Goal: Information Seeking & Learning: Learn about a topic

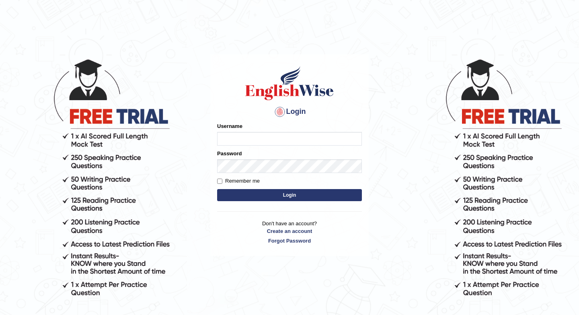
click at [251, 144] on input "Username" at bounding box center [289, 139] width 145 height 14
type input "m"
type input "issak"
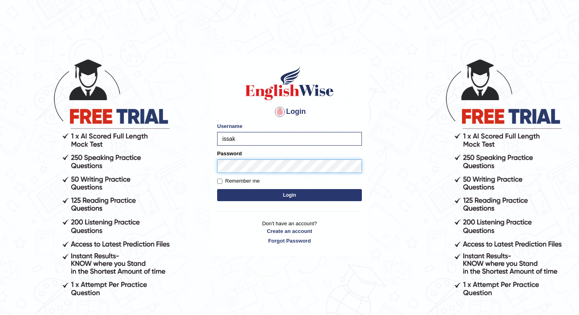
click at [217, 189] on button "Login" at bounding box center [289, 195] width 145 height 12
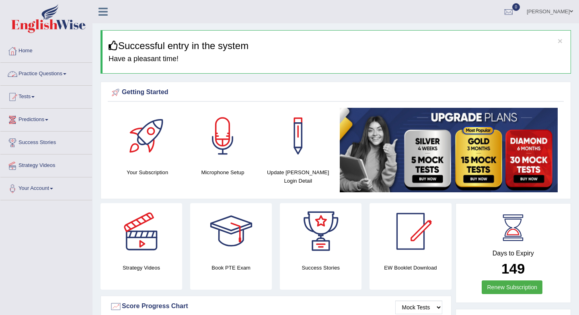
click at [60, 74] on link "Practice Questions" at bounding box center [46, 73] width 92 height 20
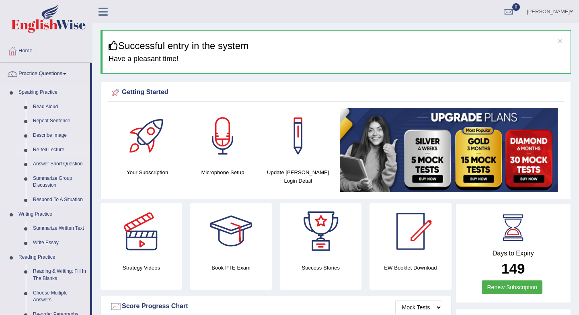
click at [47, 149] on link "Re-tell Lecture" at bounding box center [59, 150] width 61 height 14
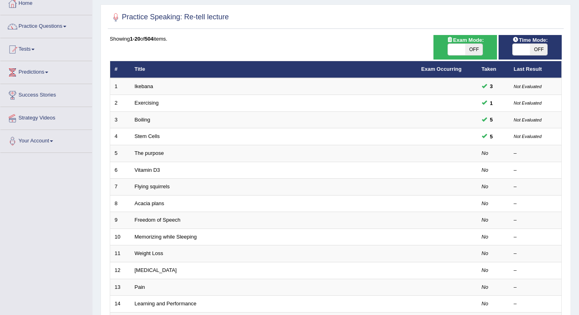
click at [462, 45] on span at bounding box center [456, 49] width 17 height 11
checkbox input "true"
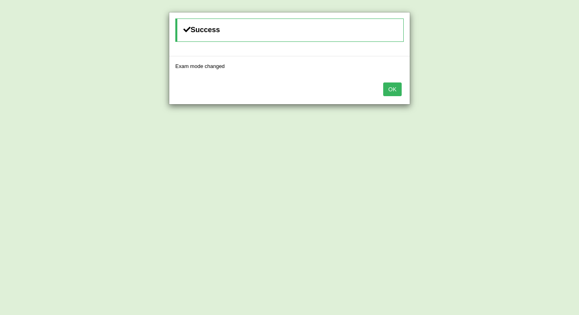
click at [396, 94] on button "OK" at bounding box center [392, 89] width 18 height 14
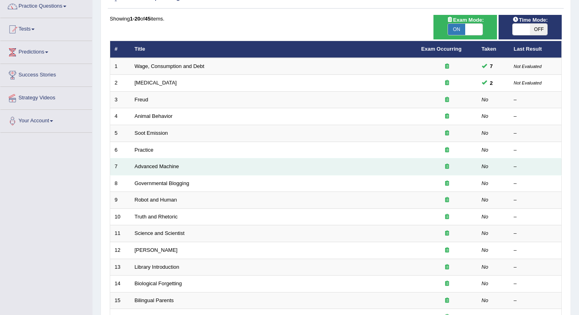
scroll to position [69, 0]
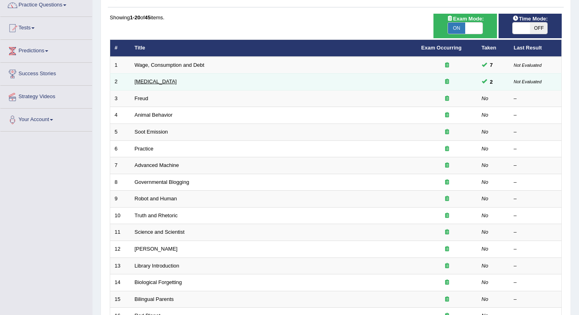
click at [173, 79] on link "Language Disorder" at bounding box center [156, 81] width 42 height 6
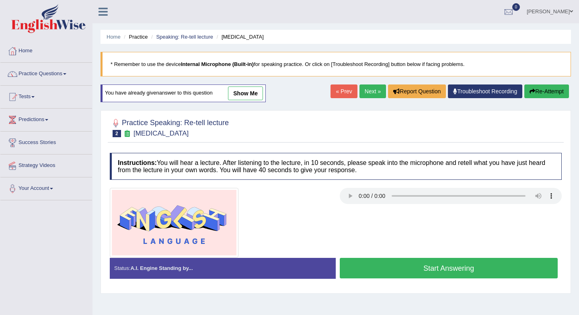
click at [244, 95] on link "show me" at bounding box center [245, 93] width 35 height 14
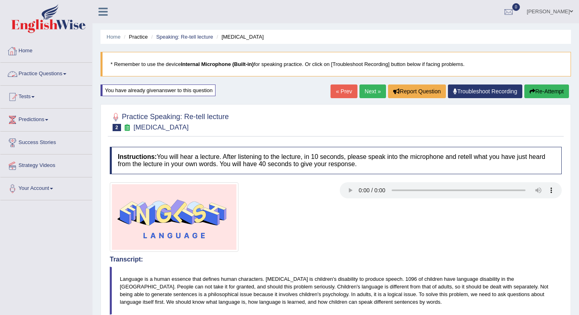
click at [56, 74] on link "Practice Questions" at bounding box center [46, 73] width 92 height 20
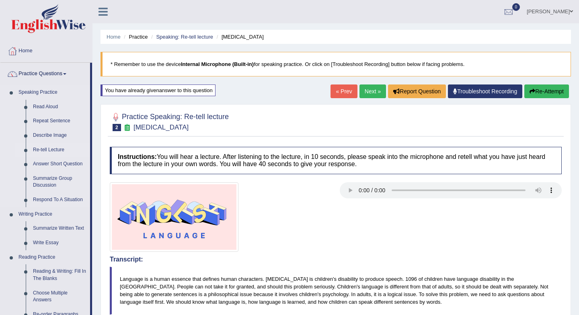
click at [57, 148] on link "Re-tell Lecture" at bounding box center [59, 150] width 61 height 14
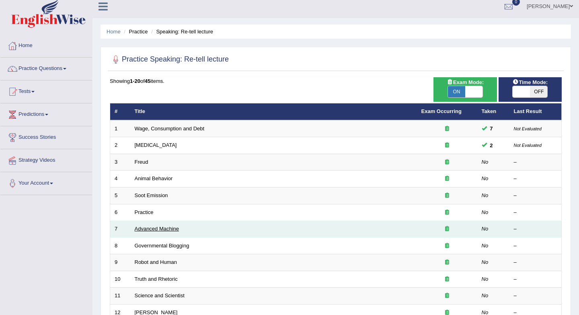
scroll to position [10, 0]
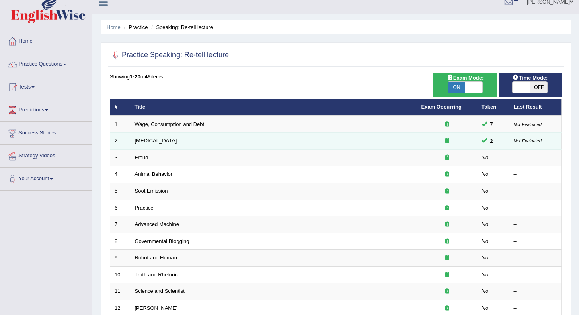
click at [146, 142] on link "[MEDICAL_DATA]" at bounding box center [156, 141] width 42 height 6
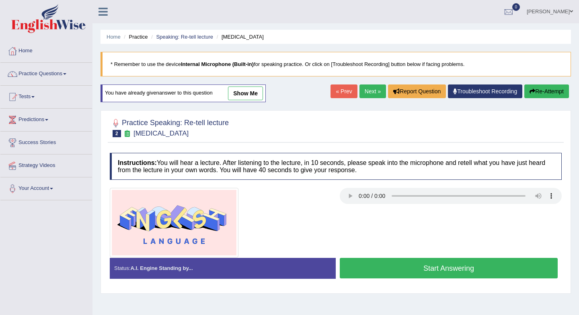
click at [119, 135] on span "2" at bounding box center [117, 133] width 8 height 7
click at [129, 134] on icon at bounding box center [127, 133] width 8 height 7
click at [245, 92] on link "show me" at bounding box center [245, 93] width 35 height 14
click at [245, 92] on div "Home Practice Speaking: Re-tell lecture [MEDICAL_DATA] * Remember to use the de…" at bounding box center [335, 201] width 487 height 402
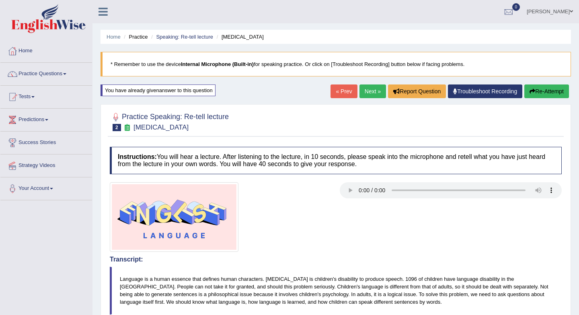
click at [368, 92] on link "Next »" at bounding box center [373, 91] width 27 height 14
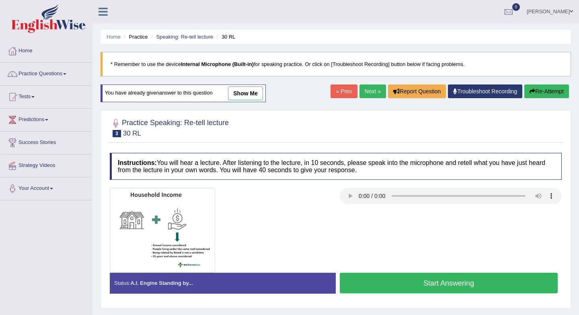
click at [251, 93] on link "show me" at bounding box center [245, 93] width 35 height 14
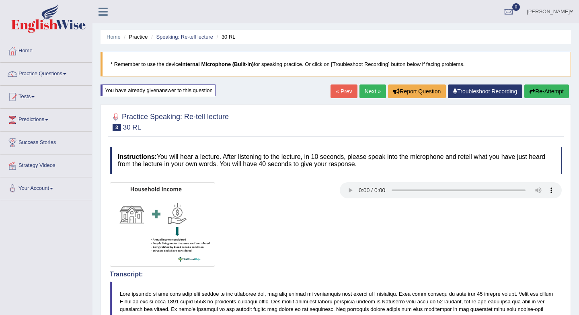
click at [366, 93] on link "Next »" at bounding box center [373, 91] width 27 height 14
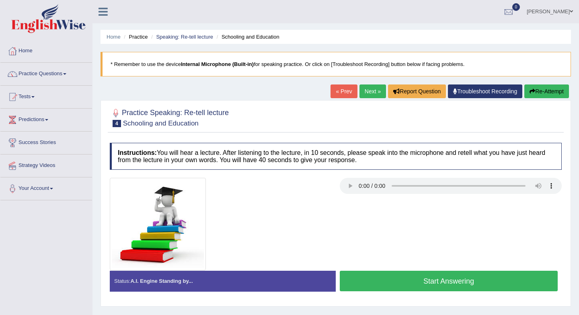
click at [388, 281] on button "Start Answering" at bounding box center [449, 281] width 218 height 21
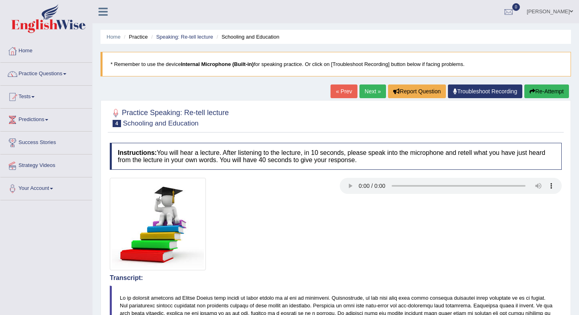
click at [338, 94] on link "« Prev" at bounding box center [344, 91] width 27 height 14
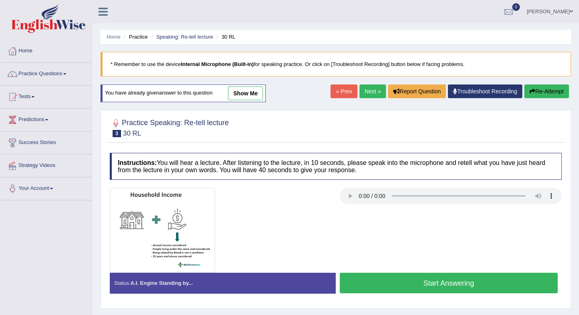
click at [364, 96] on link "Next »" at bounding box center [373, 91] width 27 height 14
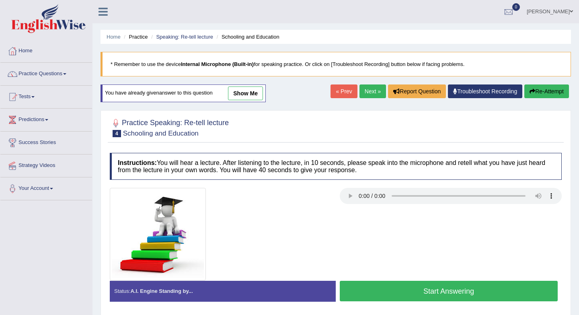
click at [399, 295] on button "Start Answering" at bounding box center [449, 291] width 218 height 21
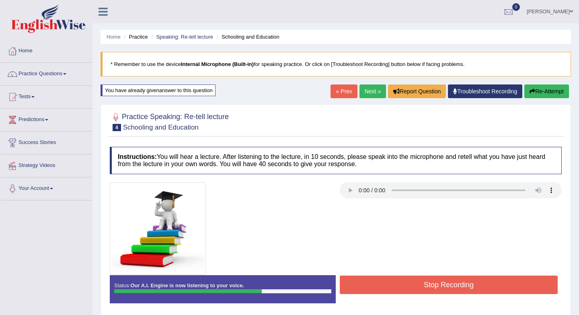
click at [396, 289] on button "Stop Recording" at bounding box center [449, 284] width 218 height 18
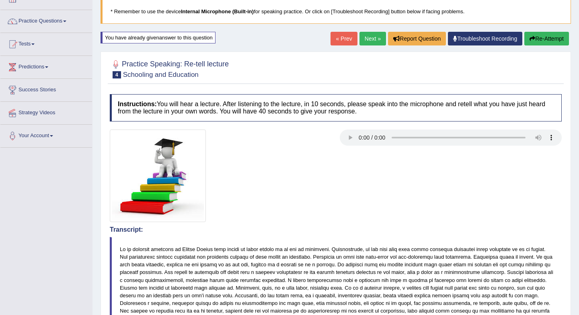
scroll to position [53, 0]
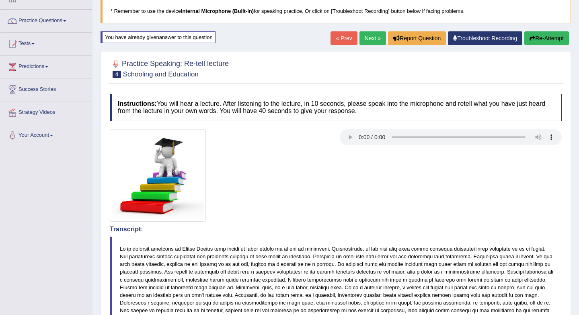
click at [536, 39] on button "Re-Attempt" at bounding box center [546, 38] width 45 height 14
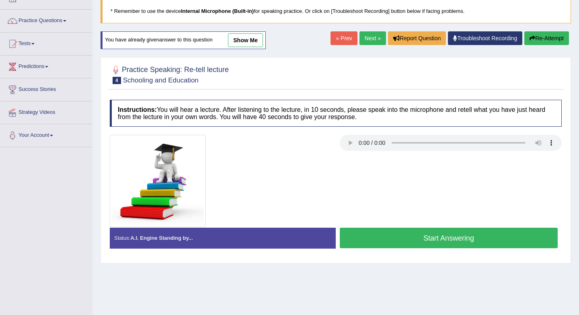
click at [409, 240] on button "Start Answering" at bounding box center [449, 238] width 218 height 21
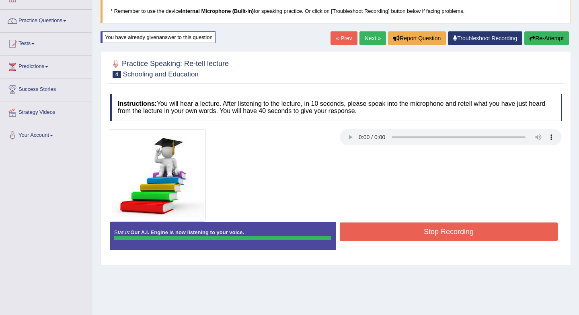
click at [410, 227] on body "Toggle navigation Home Practice Questions Speaking Practice Read Aloud Repeat S…" at bounding box center [289, 104] width 579 height 315
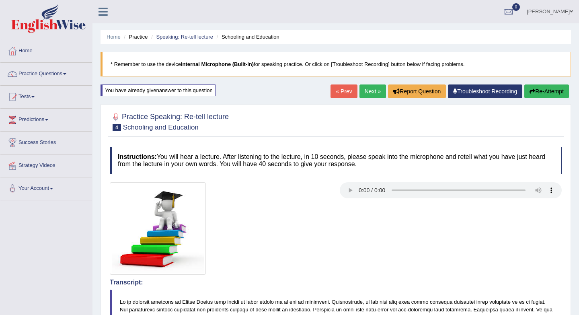
click at [538, 90] on button "Re-Attempt" at bounding box center [546, 91] width 45 height 14
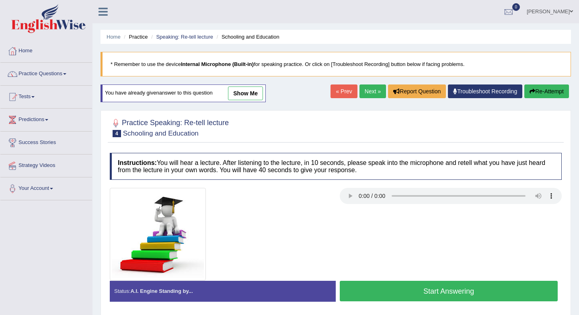
click at [366, 292] on button "Start Answering" at bounding box center [449, 291] width 218 height 21
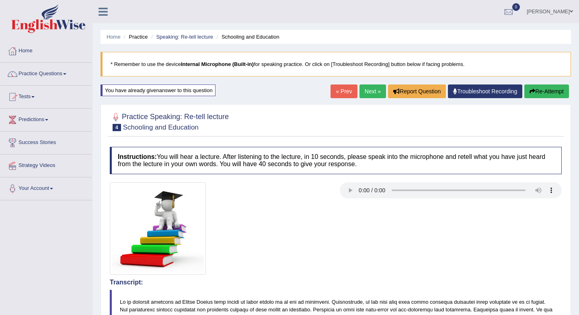
click at [367, 91] on link "Next »" at bounding box center [373, 91] width 27 height 14
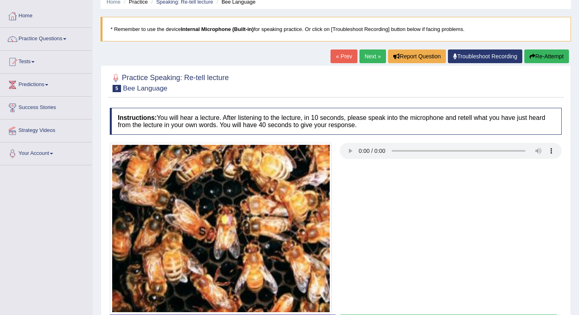
scroll to position [107, 0]
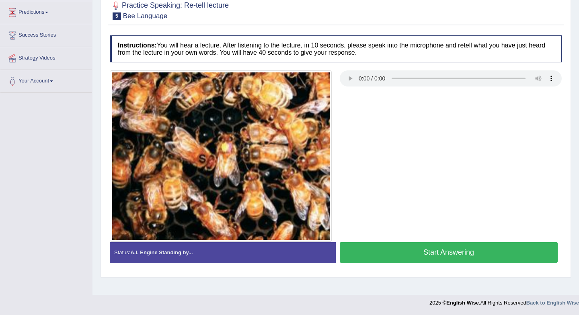
click at [404, 260] on button "Start Answering" at bounding box center [449, 252] width 218 height 21
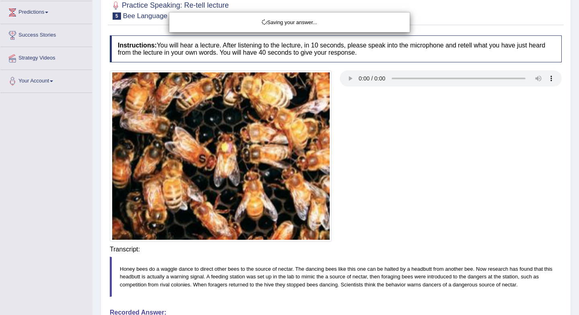
click at [404, 208] on body "Toggle navigation Home Practice Questions Speaking Practice Read Aloud Repeat S…" at bounding box center [289, 50] width 579 height 315
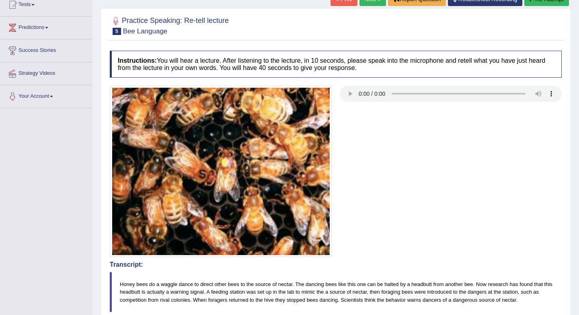
scroll to position [0, 0]
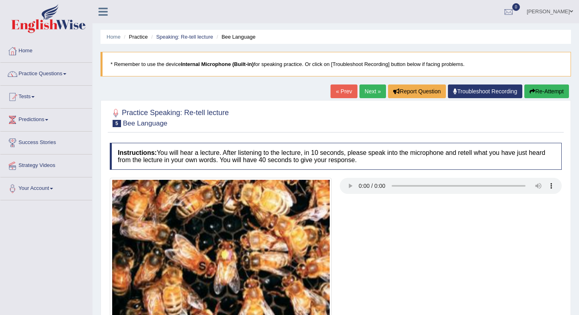
click at [543, 87] on button "Re-Attempt" at bounding box center [546, 91] width 45 height 14
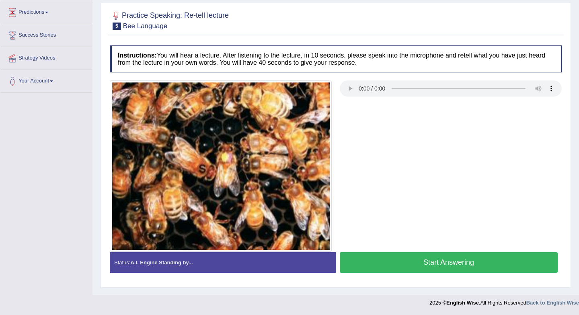
click at [380, 265] on button "Start Answering" at bounding box center [449, 262] width 218 height 21
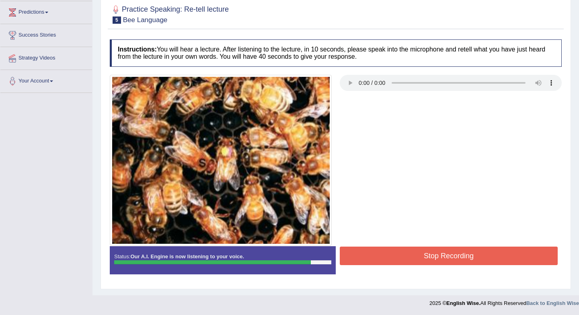
click at [380, 265] on button "Stop Recording" at bounding box center [449, 256] width 218 height 18
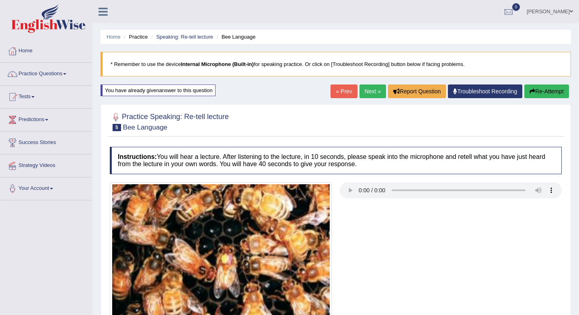
click at [543, 92] on button "Re-Attempt" at bounding box center [546, 91] width 45 height 14
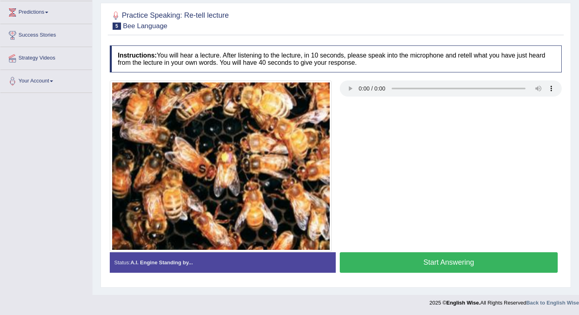
click at [376, 265] on button "Start Answering" at bounding box center [449, 262] width 218 height 21
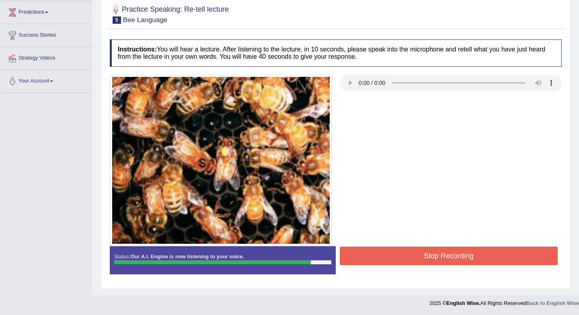
click at [375, 259] on button "Stop Recording" at bounding box center [449, 256] width 218 height 18
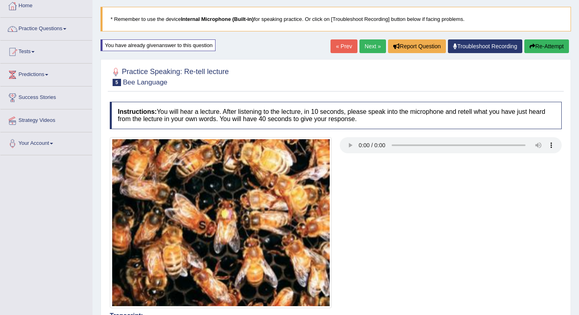
scroll to position [31, 0]
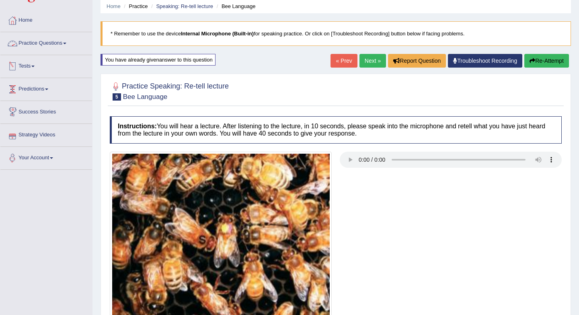
click at [55, 42] on link "Practice Questions" at bounding box center [46, 42] width 92 height 20
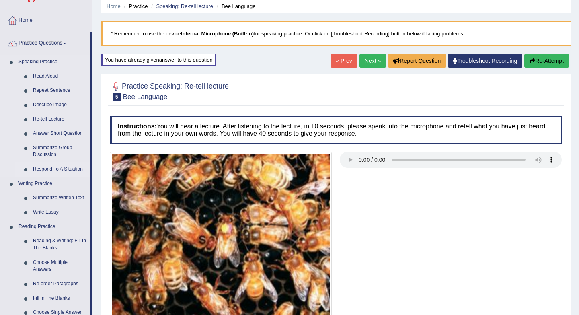
click at [67, 168] on link "Respond To A Situation" at bounding box center [59, 169] width 61 height 14
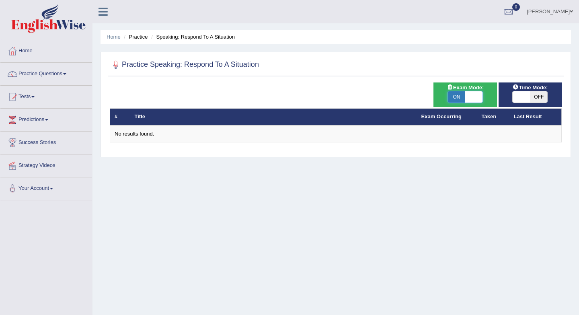
click at [468, 97] on span at bounding box center [473, 96] width 17 height 11
checkbox input "false"
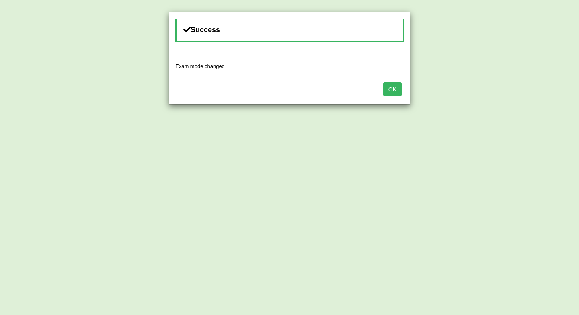
click at [388, 90] on button "OK" at bounding box center [392, 89] width 18 height 14
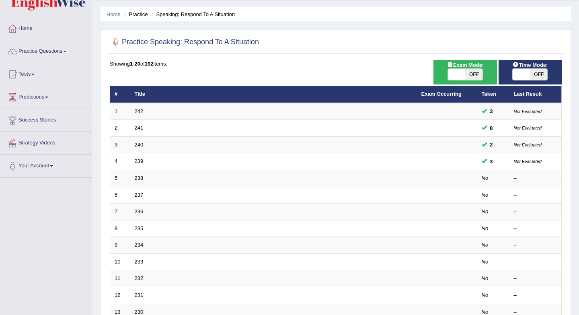
scroll to position [61, 0]
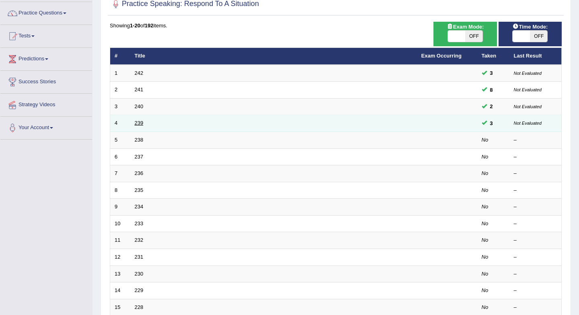
click at [137, 123] on link "239" at bounding box center [139, 123] width 9 height 6
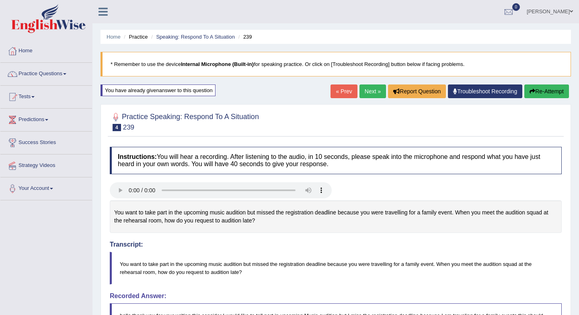
click at [364, 90] on link "Next »" at bounding box center [373, 91] width 27 height 14
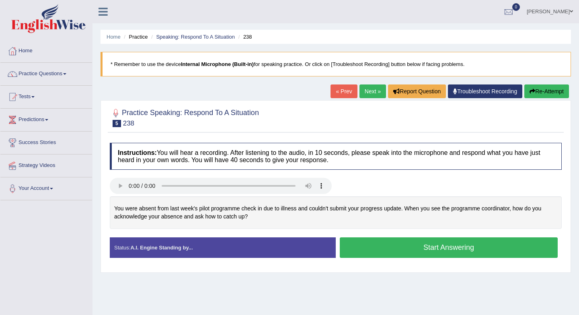
click at [413, 246] on button "Start Answering" at bounding box center [449, 247] width 218 height 21
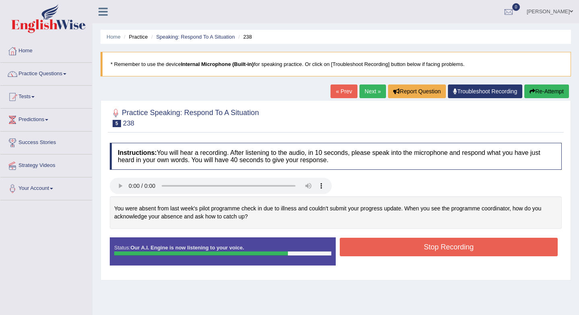
click at [413, 246] on button "Stop Recording" at bounding box center [449, 247] width 218 height 18
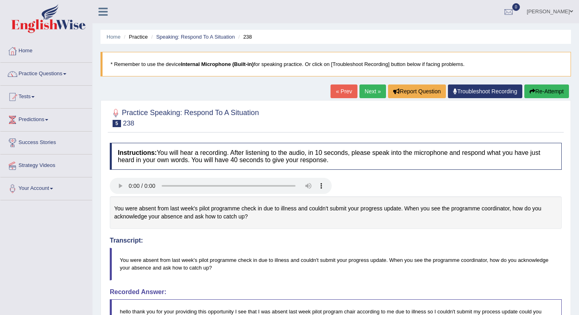
click at [365, 90] on link "Next »" at bounding box center [373, 91] width 27 height 14
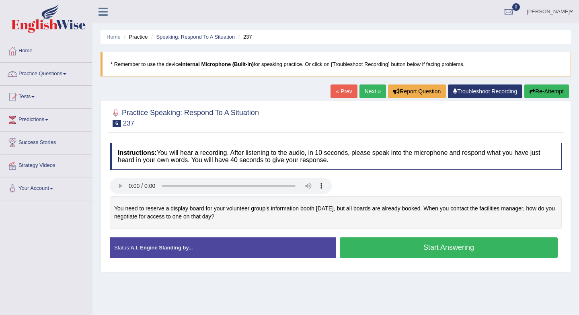
click at [433, 262] on div "Status: A.I. Engine Standing by... Start Answering Stop Recording" at bounding box center [336, 251] width 452 height 29
click at [420, 251] on button "Start Answering" at bounding box center [449, 247] width 218 height 21
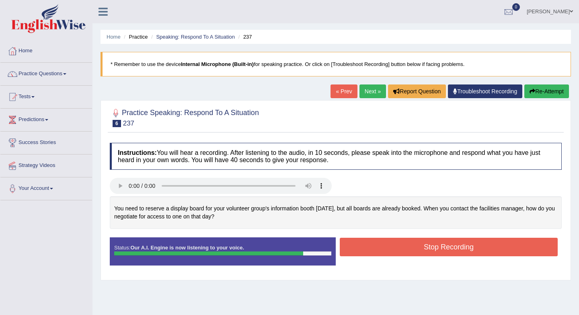
click at [420, 251] on button "Stop Recording" at bounding box center [449, 247] width 218 height 18
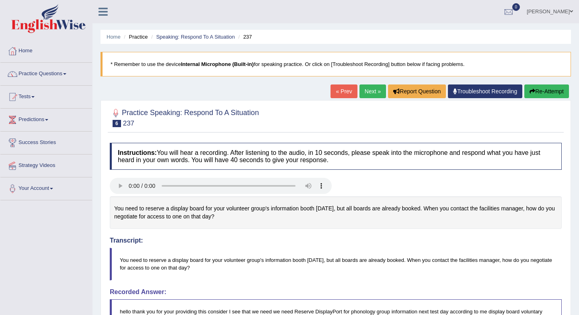
click at [546, 89] on button "Re-Attempt" at bounding box center [546, 91] width 45 height 14
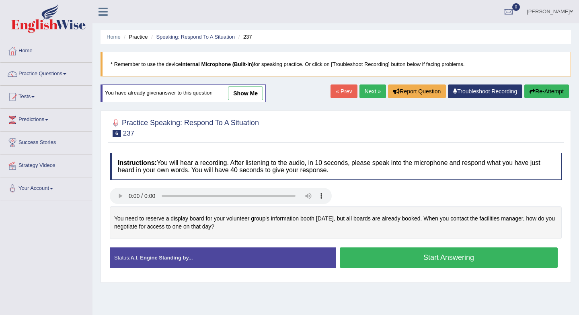
click at [364, 261] on button "Start Answering" at bounding box center [449, 257] width 218 height 21
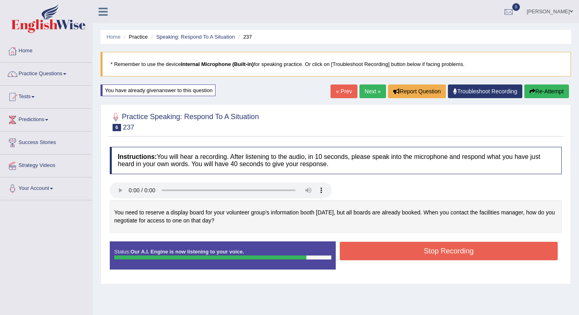
click at [368, 251] on button "Stop Recording" at bounding box center [449, 251] width 218 height 18
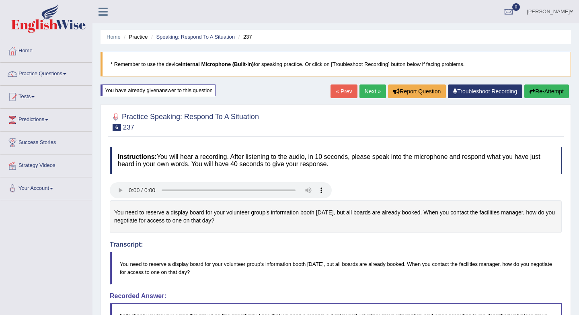
click at [364, 93] on link "Next »" at bounding box center [373, 91] width 27 height 14
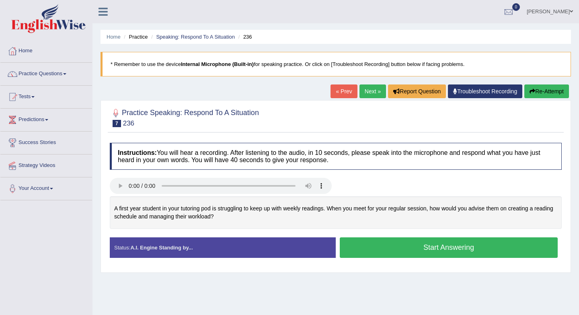
click at [385, 252] on button "Start Answering" at bounding box center [449, 247] width 218 height 21
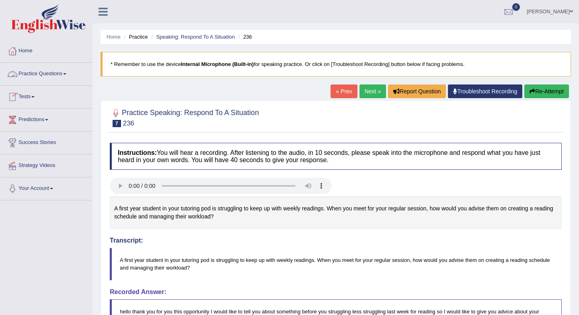
click at [64, 75] on link "Practice Questions" at bounding box center [46, 73] width 92 height 20
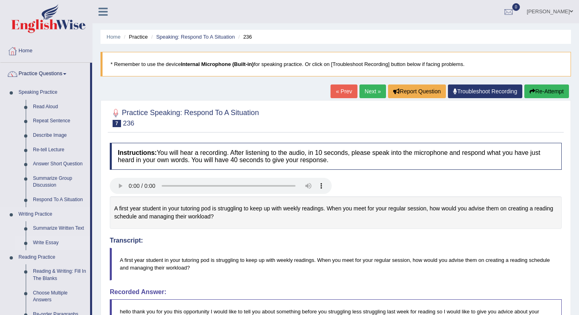
click at [49, 242] on link "Write Essay" at bounding box center [59, 243] width 61 height 14
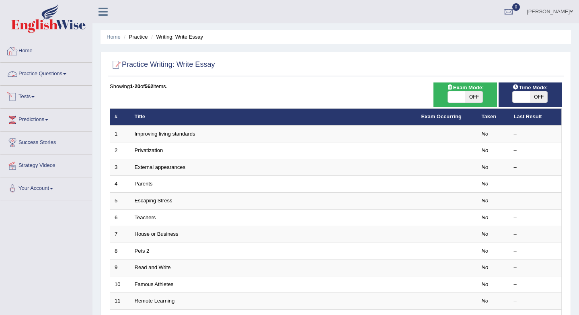
click at [54, 73] on link "Practice Questions" at bounding box center [46, 73] width 92 height 20
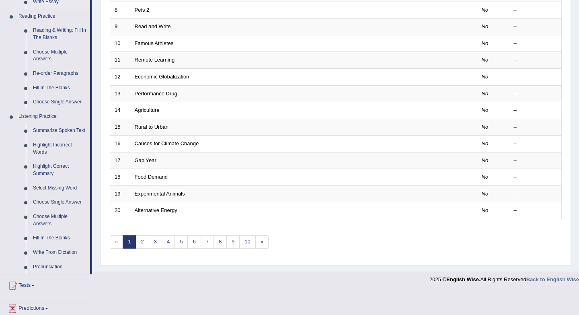
scroll to position [240, 0]
click at [46, 181] on link "Highlight Correct Summary" at bounding box center [59, 170] width 61 height 21
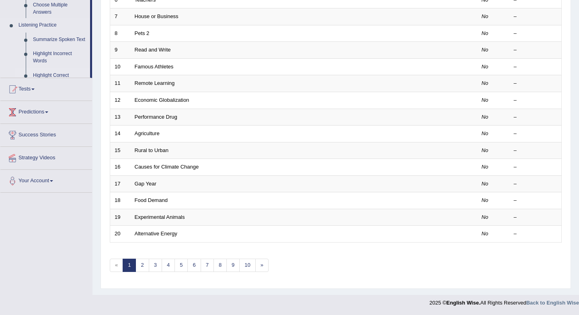
scroll to position [218, 0]
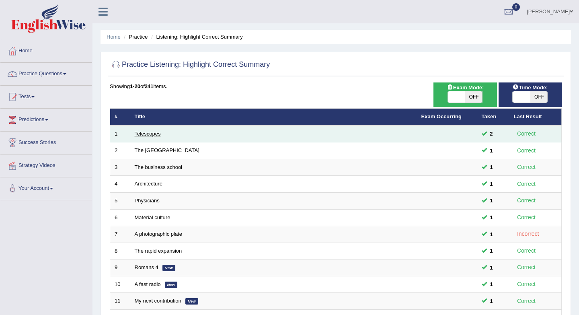
click at [144, 134] on link "Telescopes" at bounding box center [148, 134] width 26 height 6
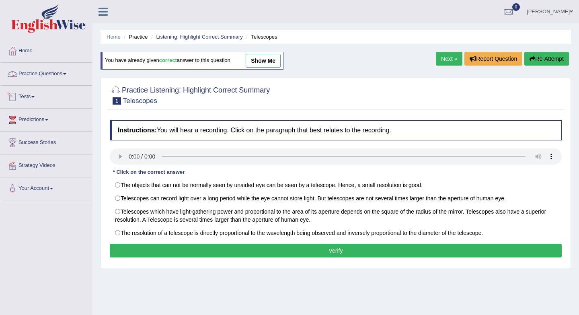
click at [62, 70] on link "Practice Questions" at bounding box center [46, 73] width 92 height 20
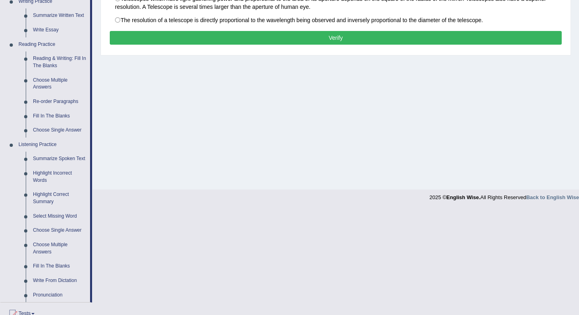
scroll to position [323, 0]
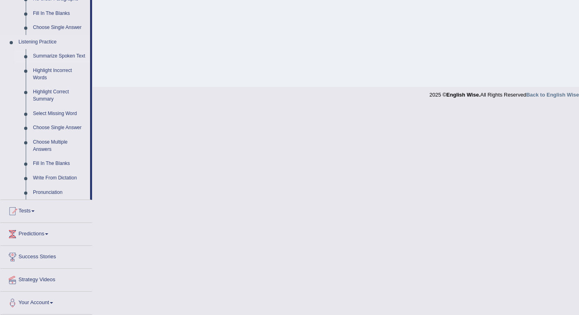
click at [49, 51] on link "Summarize Spoken Text" at bounding box center [59, 56] width 61 height 14
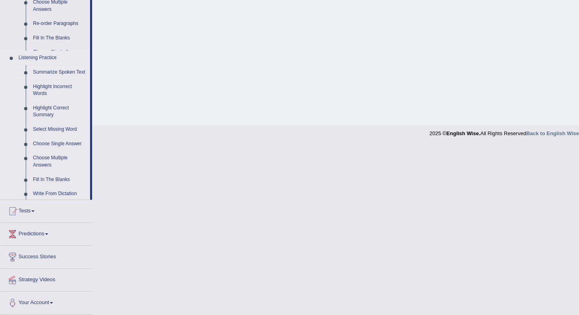
scroll to position [107, 0]
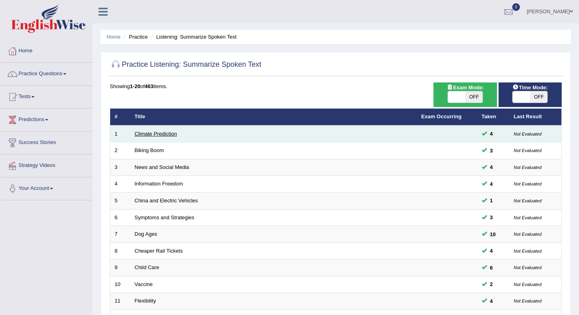
click at [144, 134] on link "Climate Prediction" at bounding box center [156, 134] width 43 height 6
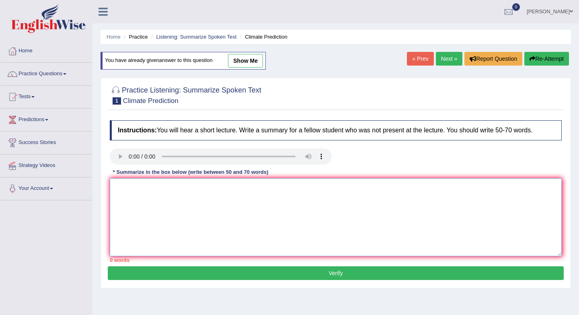
click at [142, 212] on textarea at bounding box center [336, 217] width 452 height 78
click at [239, 62] on link "show me" at bounding box center [245, 61] width 35 height 14
type textarea "A noteworthy point revealed in the lecture was about climate industrey.To elabo…"
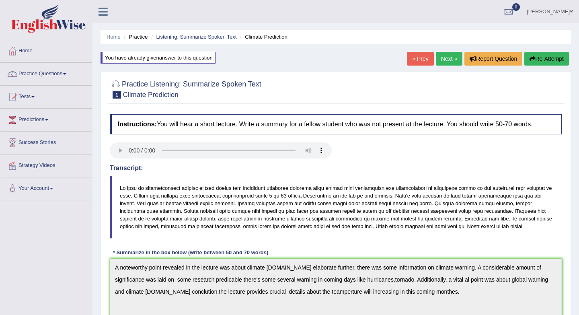
click at [440, 62] on link "Next »" at bounding box center [449, 59] width 27 height 14
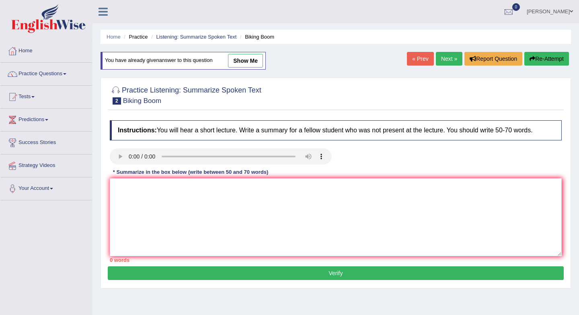
click at [239, 60] on link "show me" at bounding box center [245, 61] width 35 height 14
type textarea "The speaker provided a comprehensive overiew of bacyling America ,highlighting …"
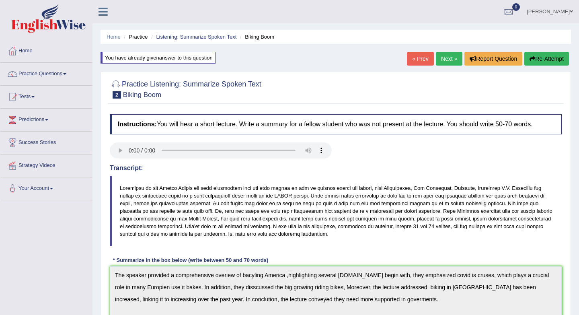
click at [444, 56] on link "Next »" at bounding box center [449, 59] width 27 height 14
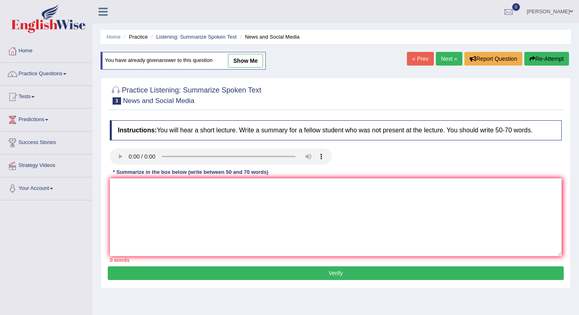
click at [254, 65] on link "show me" at bounding box center [245, 61] width 35 height 14
type textarea "The speaker provided a comprehensive overview of smart phone. Highlighting seve…"
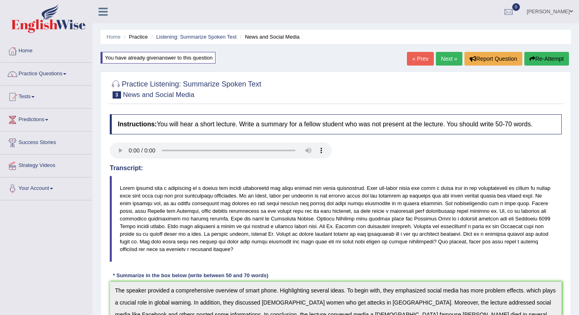
click at [552, 58] on button "Re-Attempt" at bounding box center [546, 59] width 45 height 14
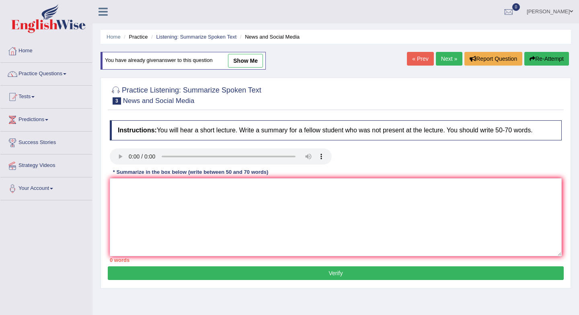
click at [240, 62] on link "show me" at bounding box center [245, 61] width 35 height 14
type textarea "The speaker provided a comprehensive overview of smart phone. Highlighting seve…"
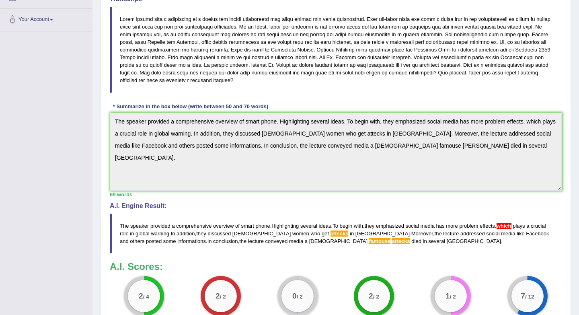
scroll to position [168, 0]
drag, startPoint x: 118, startPoint y: 226, endPoint x: 171, endPoint y: 243, distance: 55.8
click at [171, 243] on blockquote "The speaker provided a comprehensive overview of smart phone . Highlighting sev…" at bounding box center [336, 234] width 452 height 40
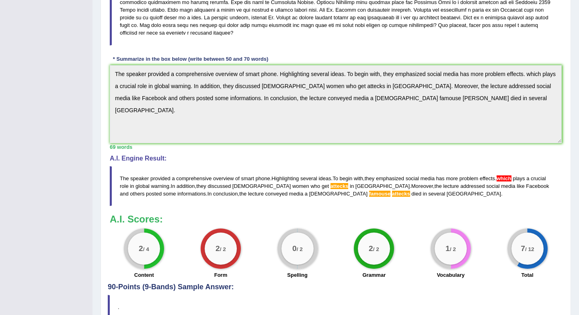
scroll to position [0, 0]
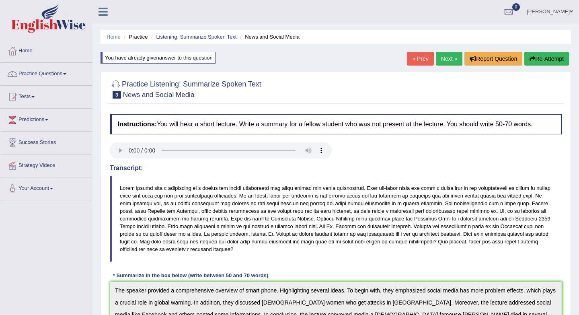
click at [552, 57] on button "Re-Attempt" at bounding box center [546, 59] width 45 height 14
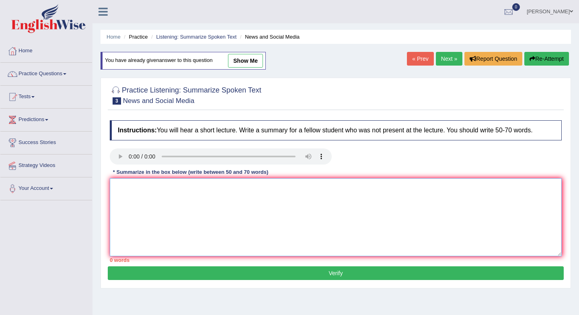
paste textarea "The speaker provided a comprehensive overview of smart phone. Highlighting seve…"
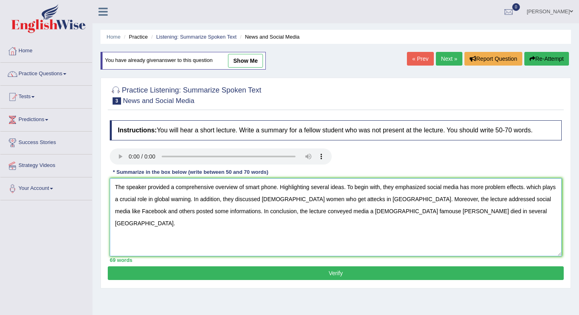
click at [354, 211] on textarea "The speaker provided a comprehensive overview of smart phone. Highlighting seve…" at bounding box center [336, 217] width 452 height 78
click at [358, 199] on textarea "The speaker provided a comprehensive overview of smart phone. Highlighting seve…" at bounding box center [336, 217] width 452 height 78
click at [366, 212] on textarea "The speaker provided a comprehensive overview of smart phone. Highlighting seve…" at bounding box center [336, 217] width 452 height 78
click at [531, 188] on textarea "The speaker provided a comprehensive overview of smart phone. Highlighting seve…" at bounding box center [336, 217] width 452 height 78
type textarea "The speaker provided a comprehensive overview of smart phone. Highlighting seve…"
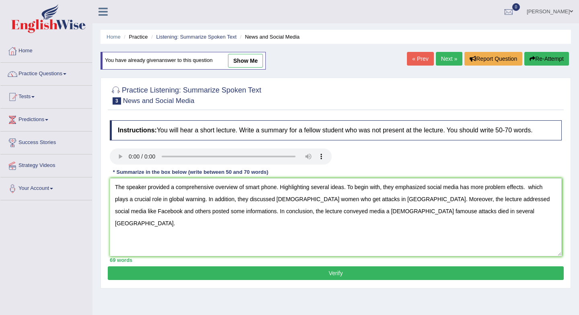
click at [329, 277] on button "Verify" at bounding box center [336, 273] width 456 height 14
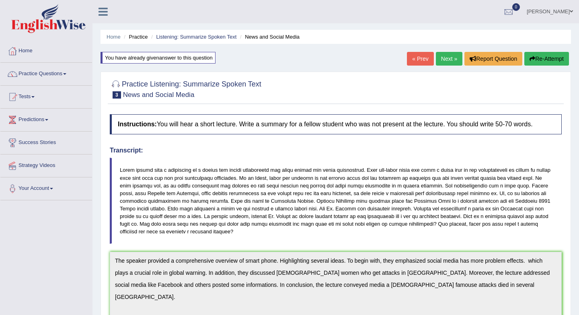
click at [545, 61] on button "Re-Attempt" at bounding box center [546, 59] width 45 height 14
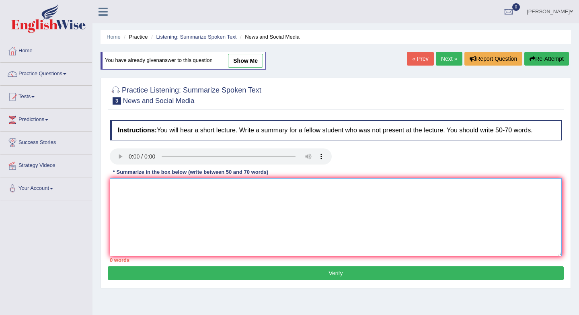
paste textarea "The speaker provided a comprehensive overview of smart phone. Highlighting seve…"
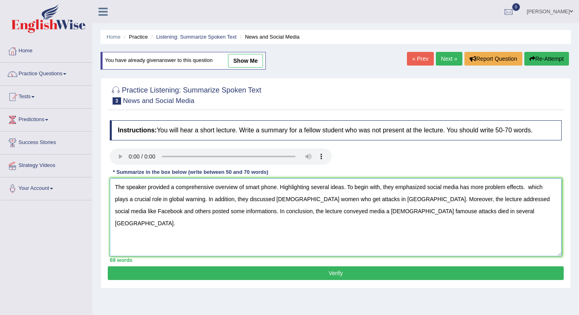
click at [355, 213] on textarea "The speaker provided a comprehensive overview of smart phone. Highlighting seve…" at bounding box center [336, 217] width 452 height 78
click at [128, 199] on textarea "The speaker provided a comprehensive overview of smart phone. Highlighting seve…" at bounding box center [336, 217] width 452 height 78
click at [132, 199] on textarea "The speaker provided a comprehensive overview of smart phone. Highlighting seve…" at bounding box center [336, 217] width 452 height 78
type textarea "The speaker provided a comprehensive overview of smart phone. Highlighting seve…"
click at [324, 275] on button "Verify" at bounding box center [336, 273] width 456 height 14
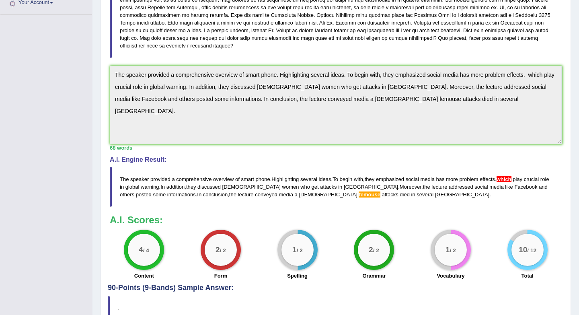
scroll to position [194, 0]
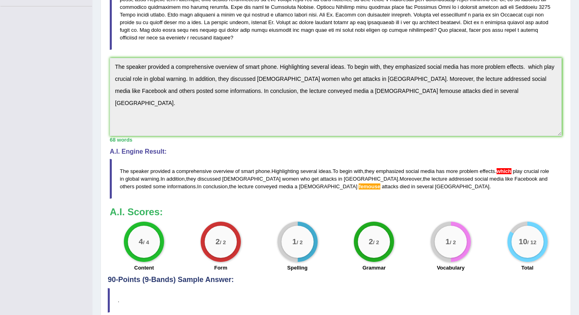
drag, startPoint x: 117, startPoint y: 169, endPoint x: 174, endPoint y: 185, distance: 59.7
click at [174, 185] on blockquote "The speaker provided a comprehensive overview of smart phone . Highlighting sev…" at bounding box center [336, 179] width 452 height 40
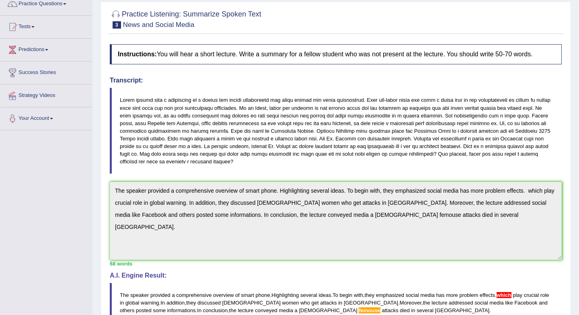
scroll to position [0, 0]
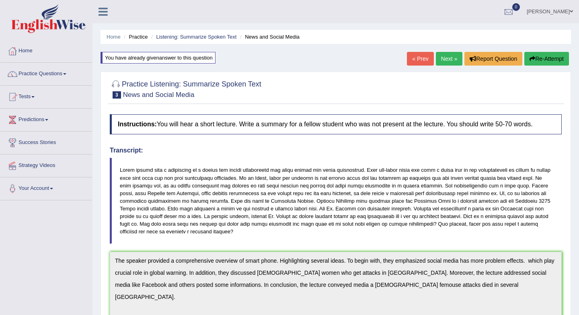
click at [553, 58] on button "Re-Attempt" at bounding box center [546, 59] width 45 height 14
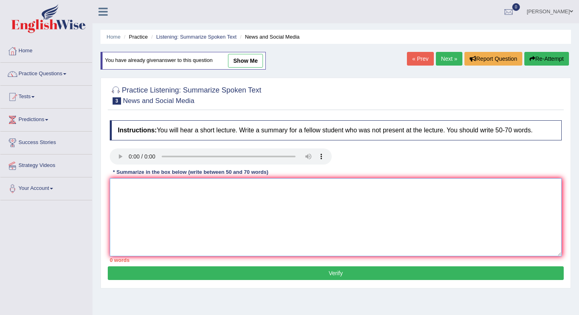
paste textarea "The speaker provided a comprehensive overview of smart phone. Highlighting seve…"
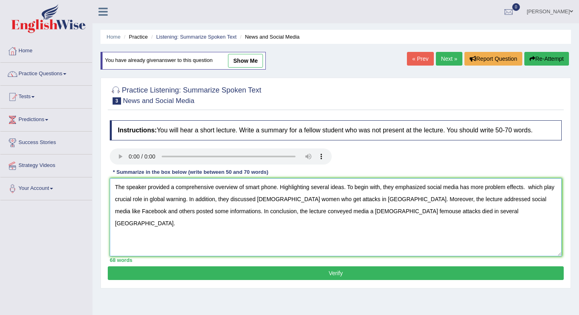
click at [548, 187] on textarea "The speaker provided a comprehensive overview of smart phone. Highlighting seve…" at bounding box center [336, 217] width 452 height 78
click at [355, 212] on textarea "The speaker provided a comprehensive overview of smart phone. Highlighting seve…" at bounding box center [336, 217] width 452 height 78
type textarea "The speaker provided a comprehensive overview of smart phone. Highlighting seve…"
click at [298, 271] on button "Verify" at bounding box center [336, 273] width 456 height 14
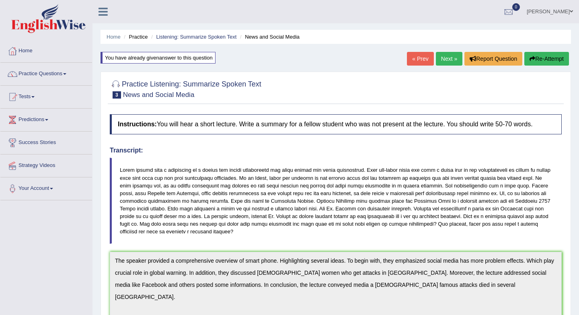
click at [546, 56] on button "Re-Attempt" at bounding box center [546, 59] width 45 height 14
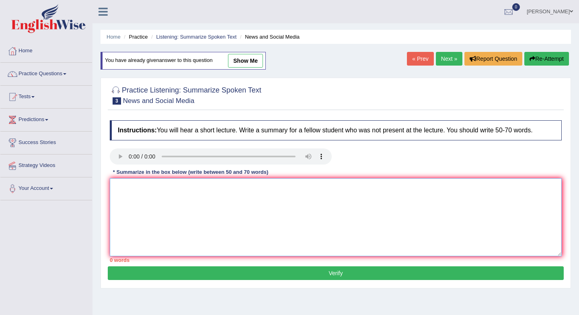
paste textarea "The speaker provided a comprehensive overview of smart phone. Highlighting seve…"
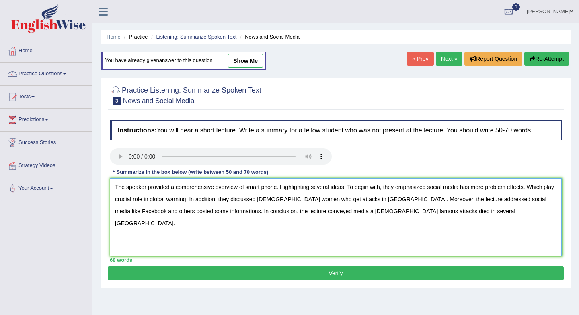
click at [314, 213] on textarea "The speaker provided a comprehensive overview of smart phone. Highlighting seve…" at bounding box center [336, 217] width 452 height 78
click at [367, 213] on textarea "The speaker provided a comprehensive overview of smart phone. Highlighting seve…" at bounding box center [336, 217] width 452 height 78
type textarea "The speaker provided a comprehensive overview of smart phone. Highlighting seve…"
click at [310, 274] on button "Verify" at bounding box center [336, 273] width 456 height 14
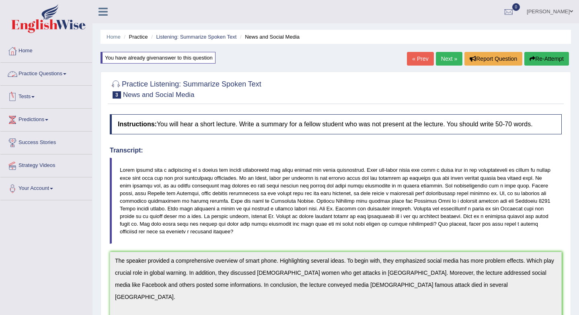
click at [45, 74] on link "Practice Questions" at bounding box center [46, 73] width 92 height 20
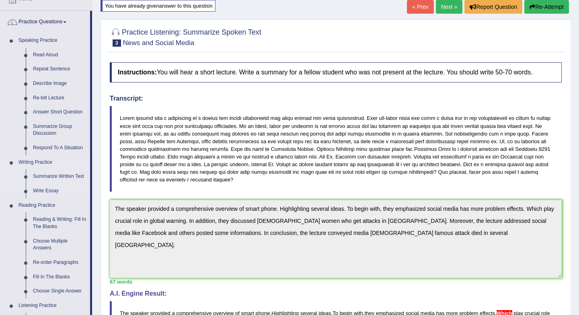
scroll to position [55, 0]
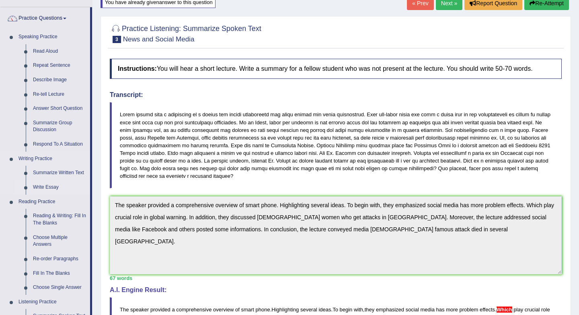
click at [44, 187] on link "Write Essay" at bounding box center [59, 187] width 61 height 14
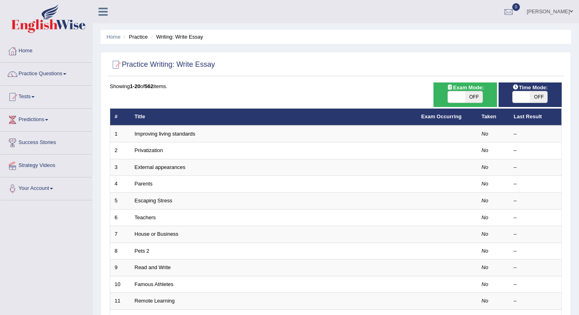
click at [460, 95] on span at bounding box center [456, 96] width 17 height 11
checkbox input "true"
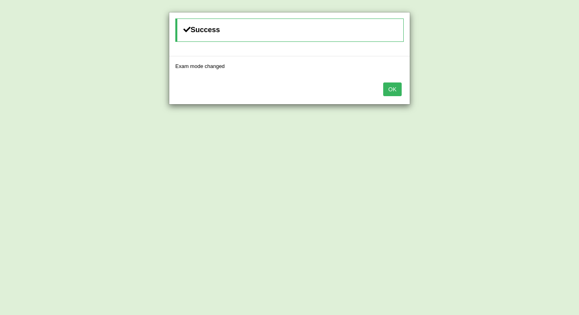
click at [396, 90] on button "OK" at bounding box center [392, 89] width 18 height 14
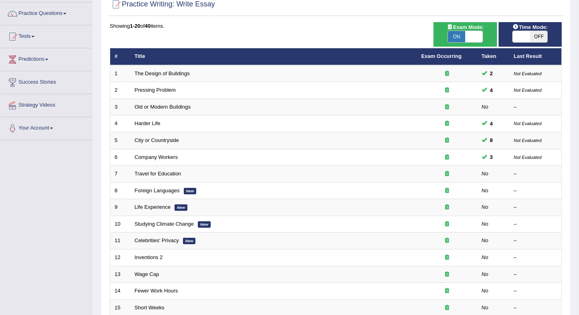
scroll to position [63, 0]
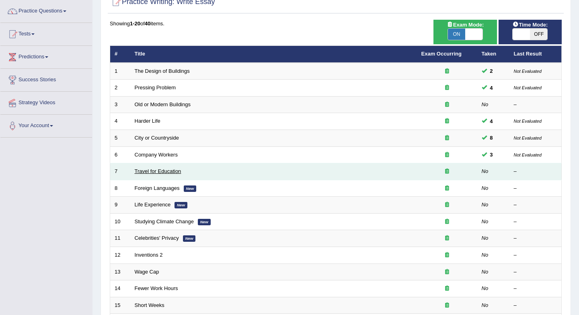
click at [160, 171] on link "Travel for Education" at bounding box center [158, 171] width 47 height 6
